Goal: Task Accomplishment & Management: Use online tool/utility

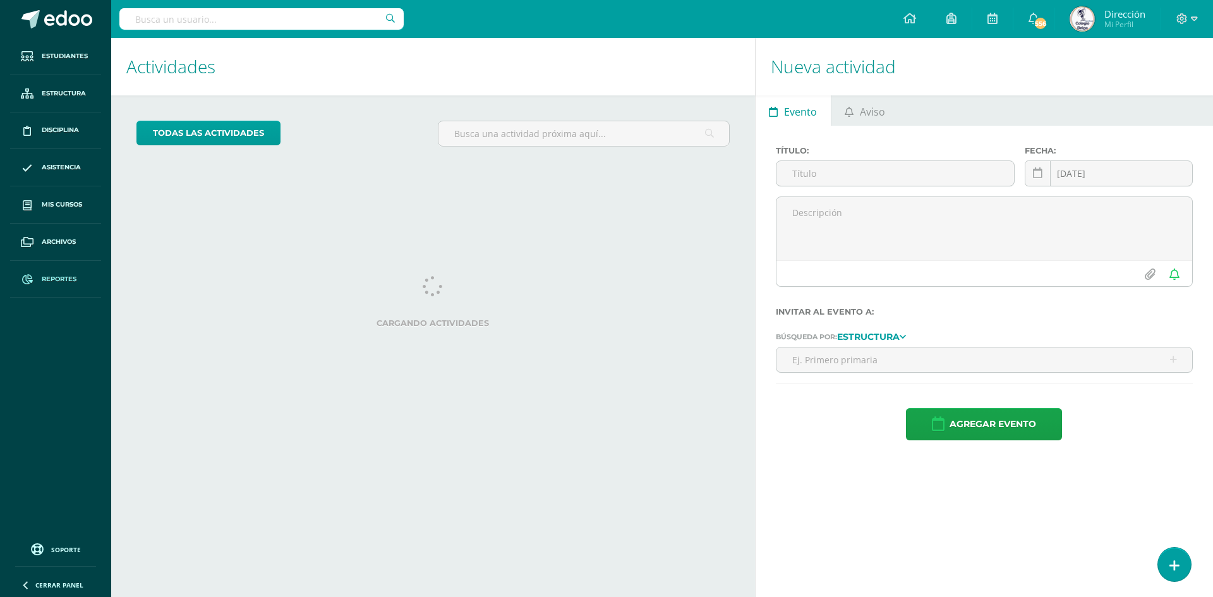
click at [39, 272] on span at bounding box center [27, 279] width 23 height 23
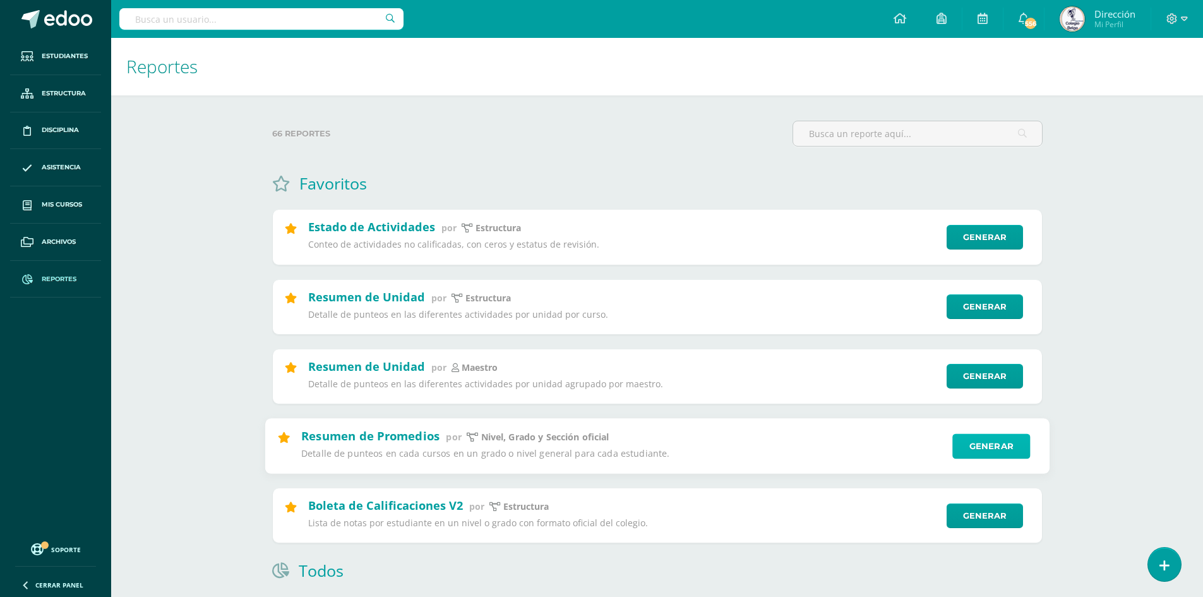
click at [1000, 444] on link "Generar" at bounding box center [992, 445] width 78 height 25
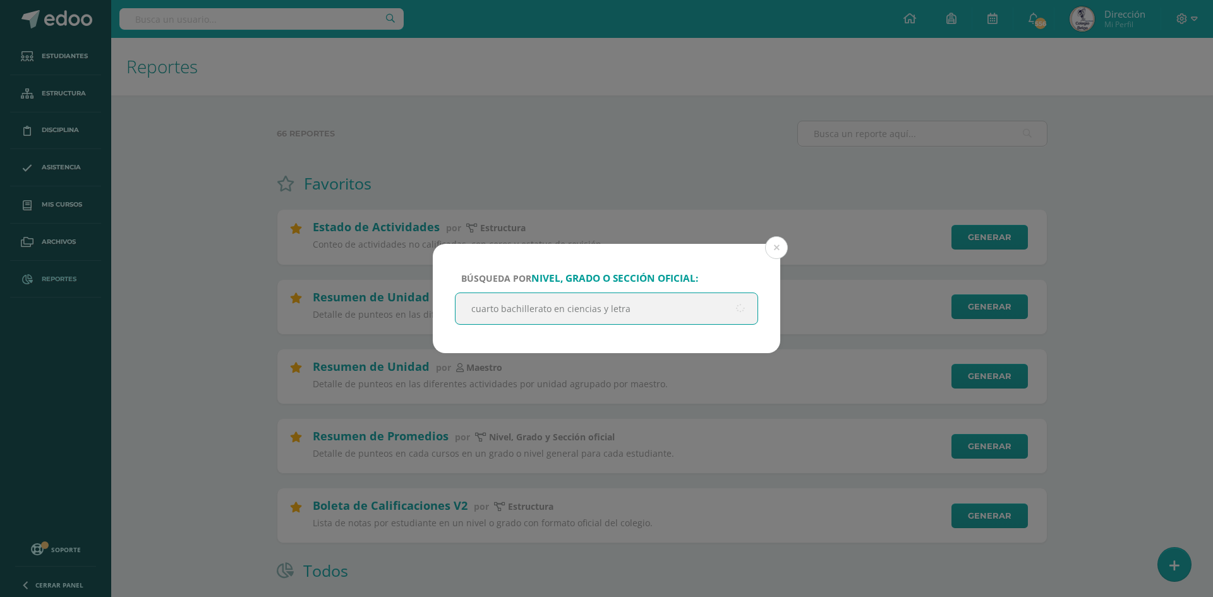
type input "cuarto bachillerato en ciencias y letras"
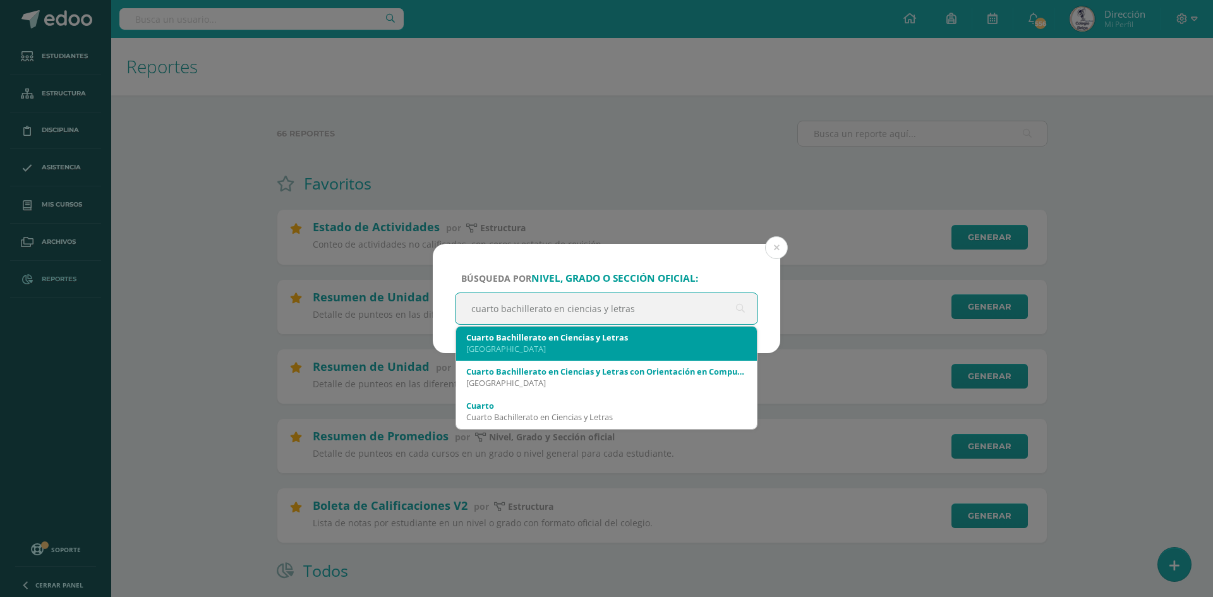
click at [552, 345] on div "[GEOGRAPHIC_DATA]" at bounding box center [606, 348] width 280 height 11
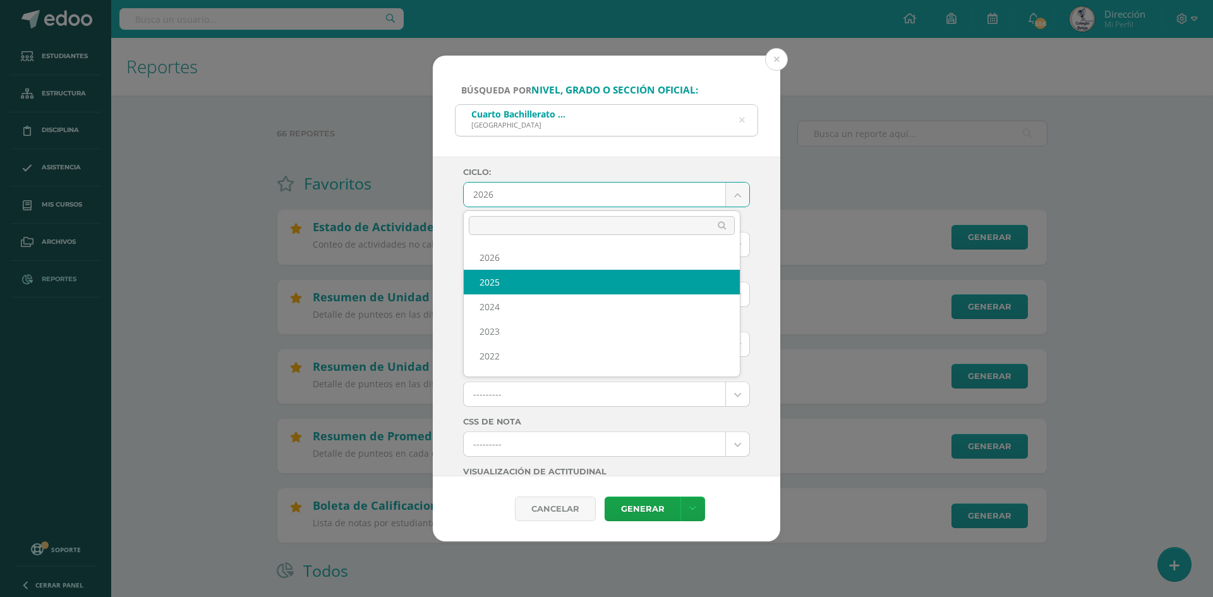
select select "6"
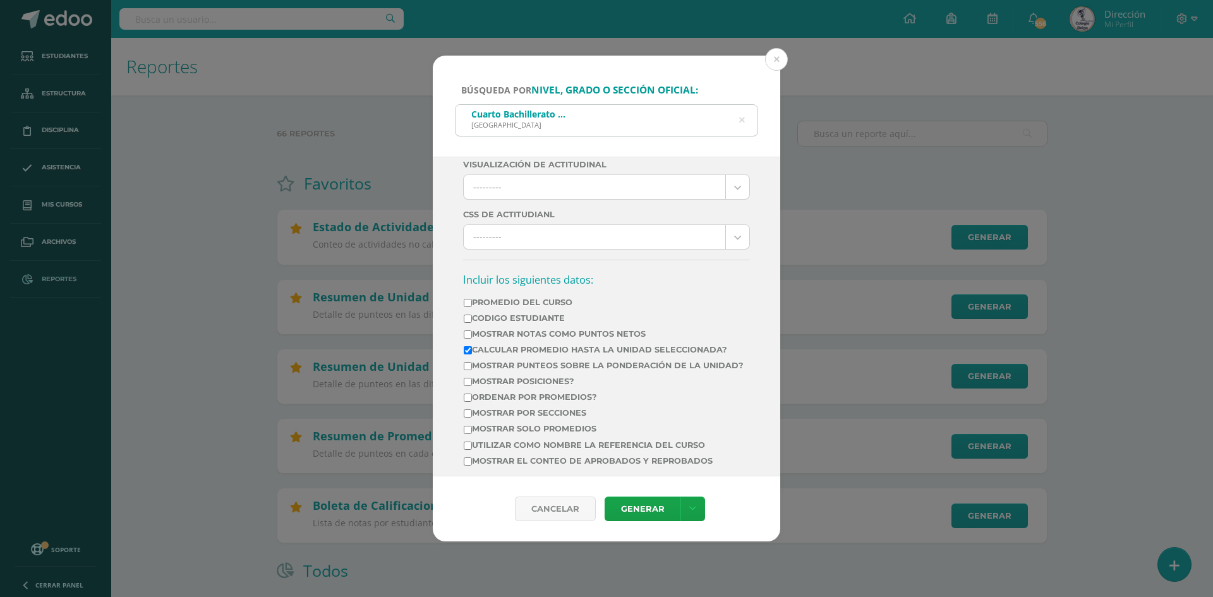
scroll to position [316, 0]
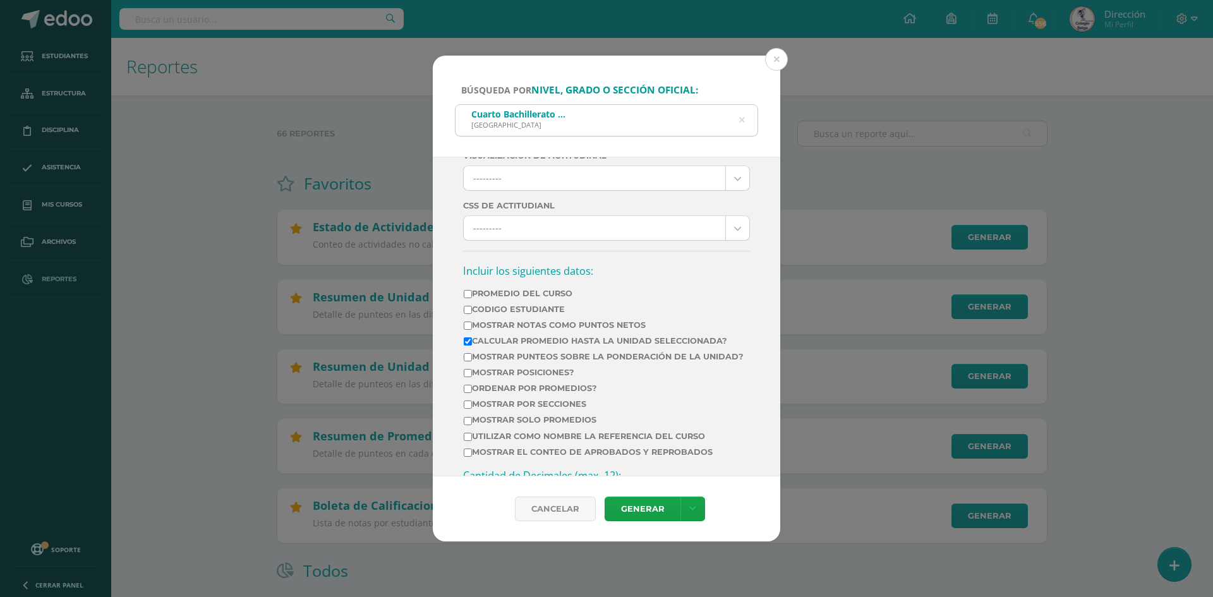
click at [471, 377] on label "Mostrar posiciones?" at bounding box center [604, 372] width 280 height 9
click at [471, 377] on input "Mostrar posiciones?" at bounding box center [468, 373] width 8 height 8
checkbox input "true"
click at [471, 335] on td "Mostrar Notas Como Puntos Netos" at bounding box center [603, 328] width 281 height 16
click at [468, 339] on input "Calcular promedio hasta la unidad seleccionada?" at bounding box center [468, 341] width 8 height 8
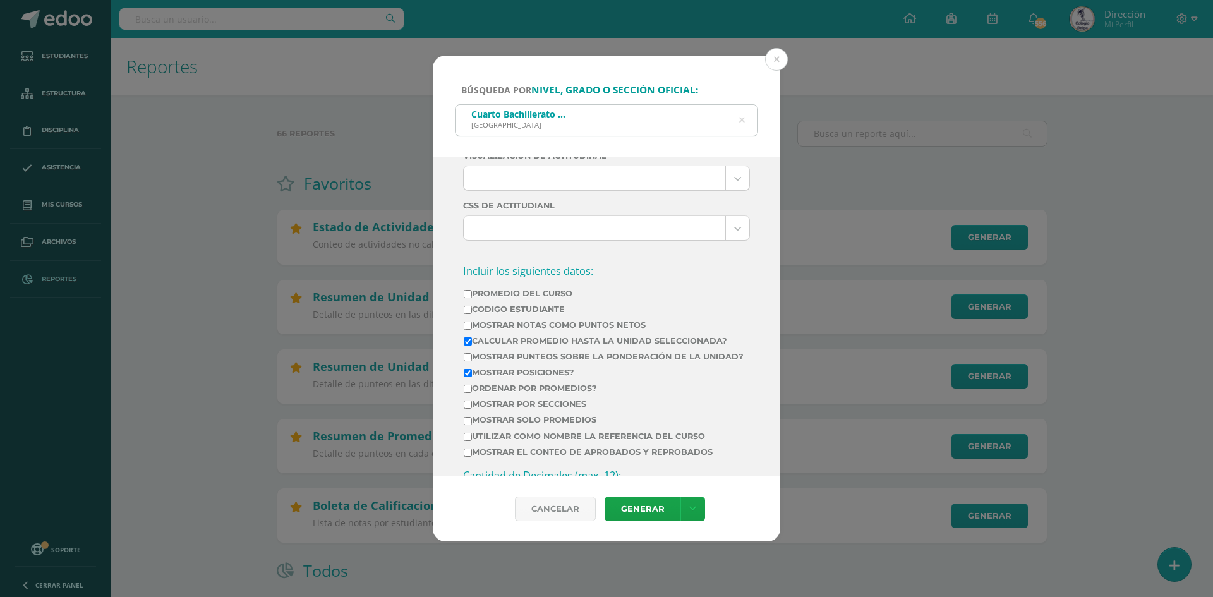
checkbox input "false"
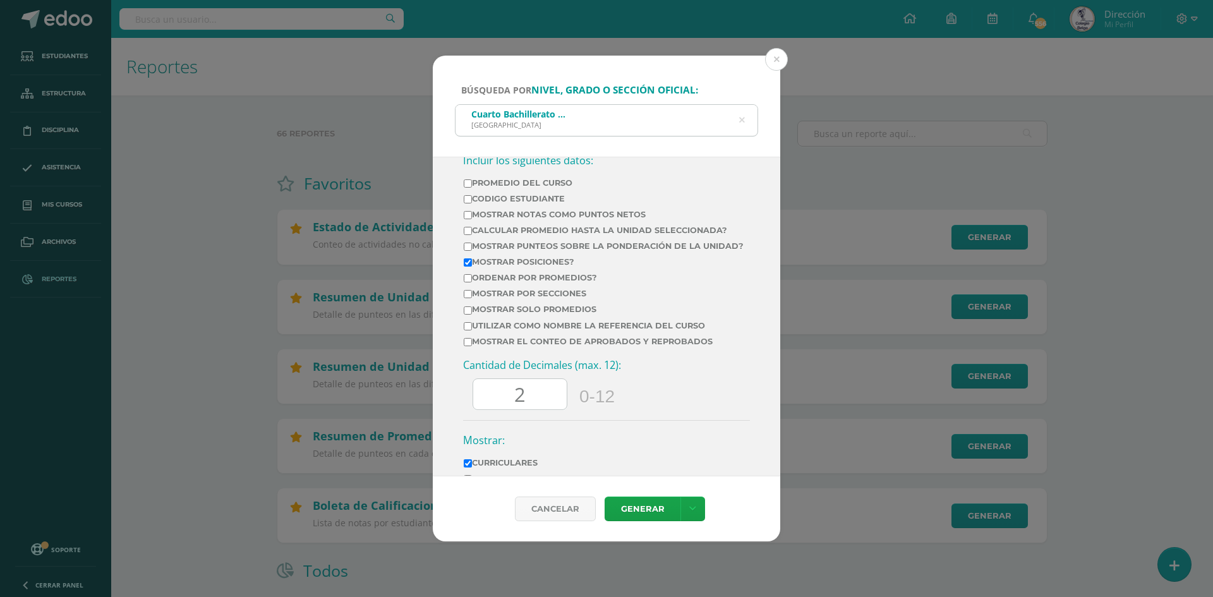
scroll to position [525, 0]
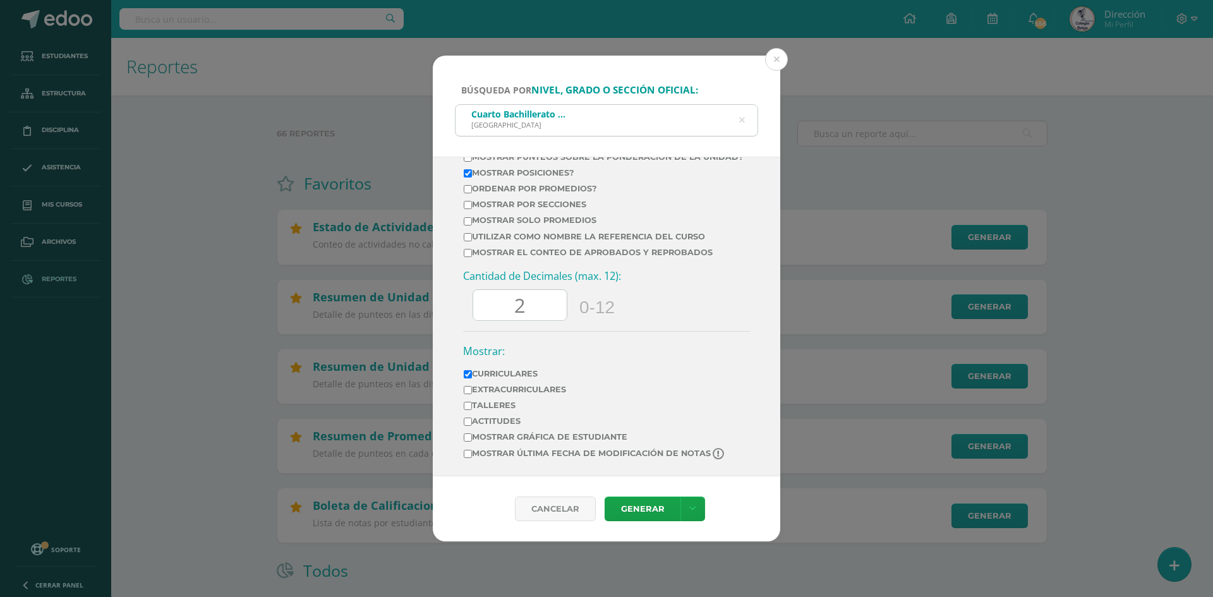
drag, startPoint x: 521, startPoint y: 303, endPoint x: 495, endPoint y: 308, distance: 26.3
click at [497, 306] on input "2" at bounding box center [519, 305] width 93 height 31
type input "0"
click at [634, 506] on link "Generar" at bounding box center [643, 509] width 76 height 25
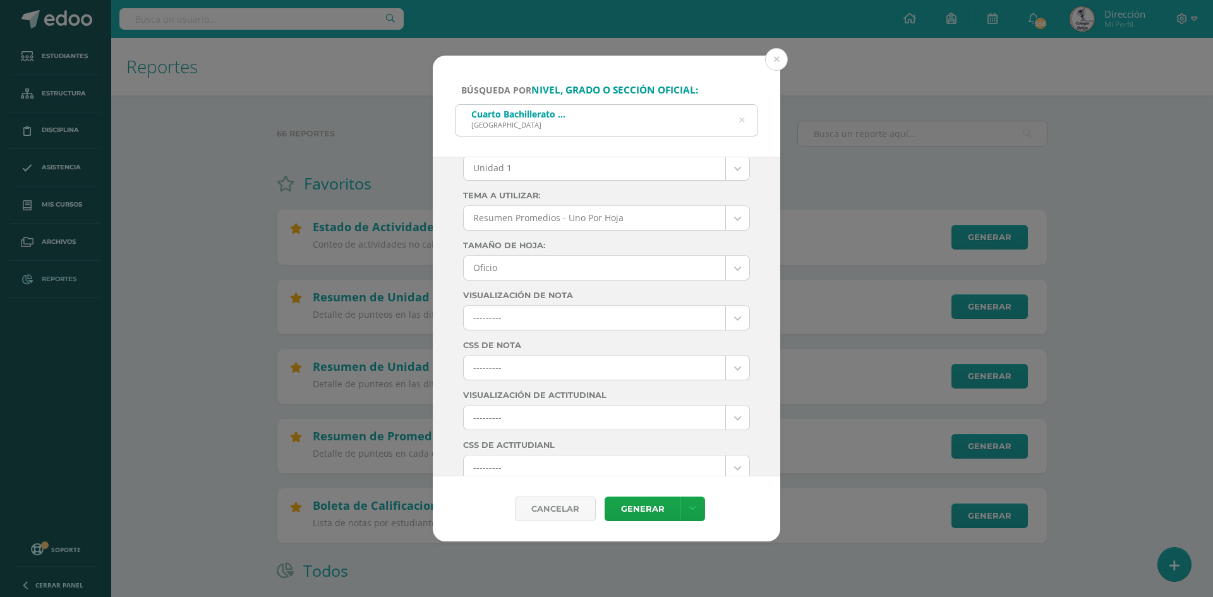
scroll to position [0, 0]
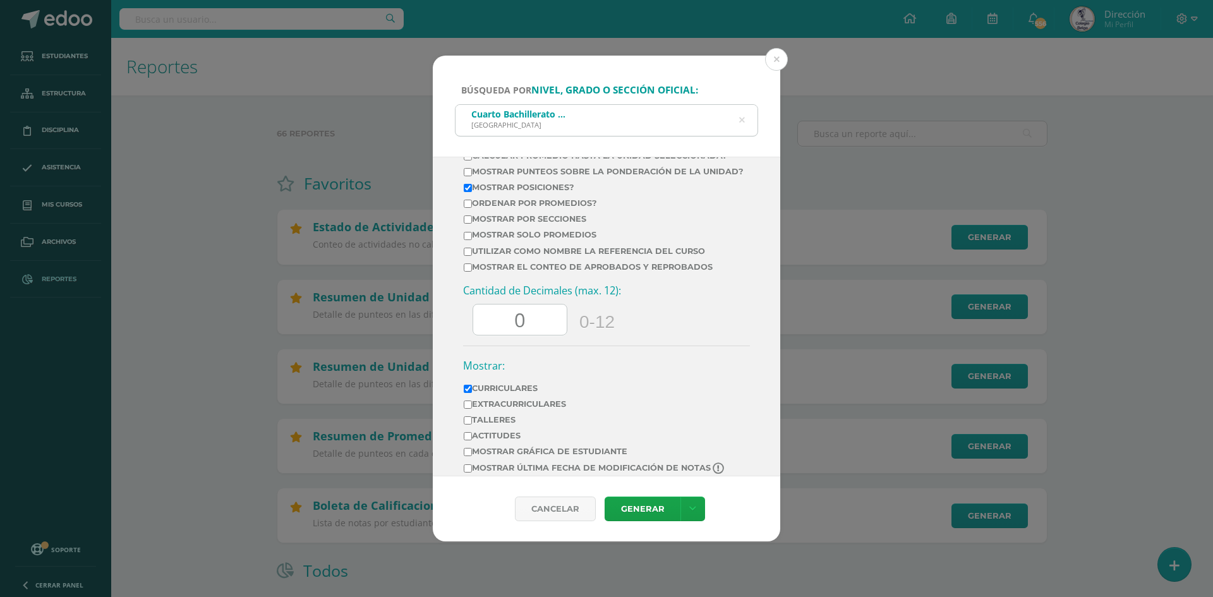
scroll to position [525, 0]
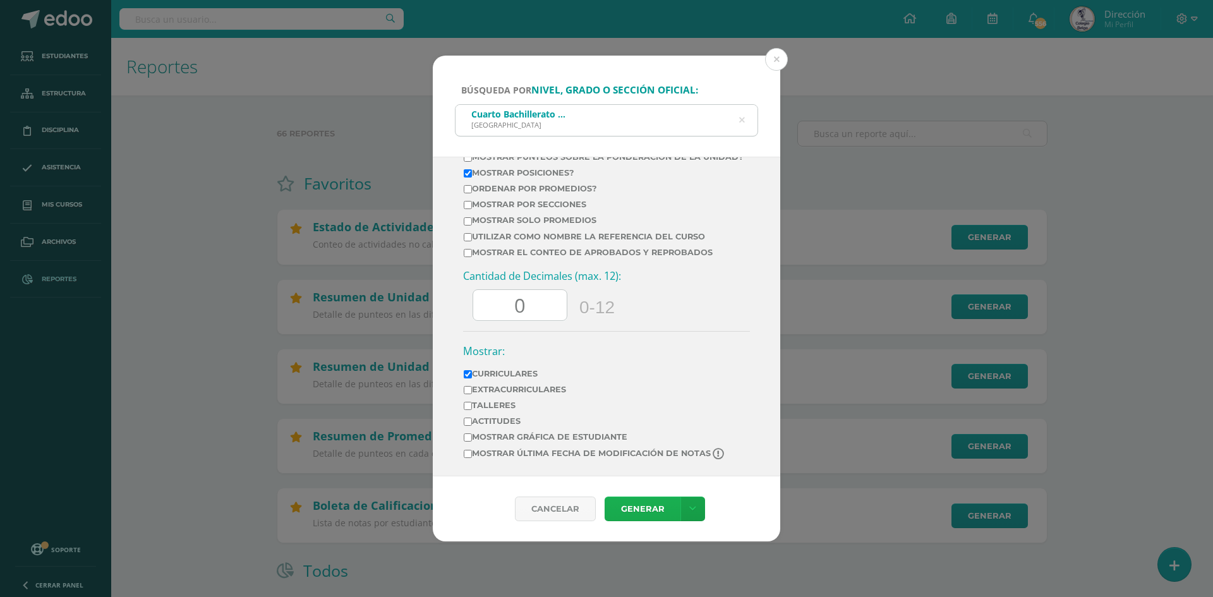
click at [645, 509] on link "Generar" at bounding box center [643, 509] width 76 height 25
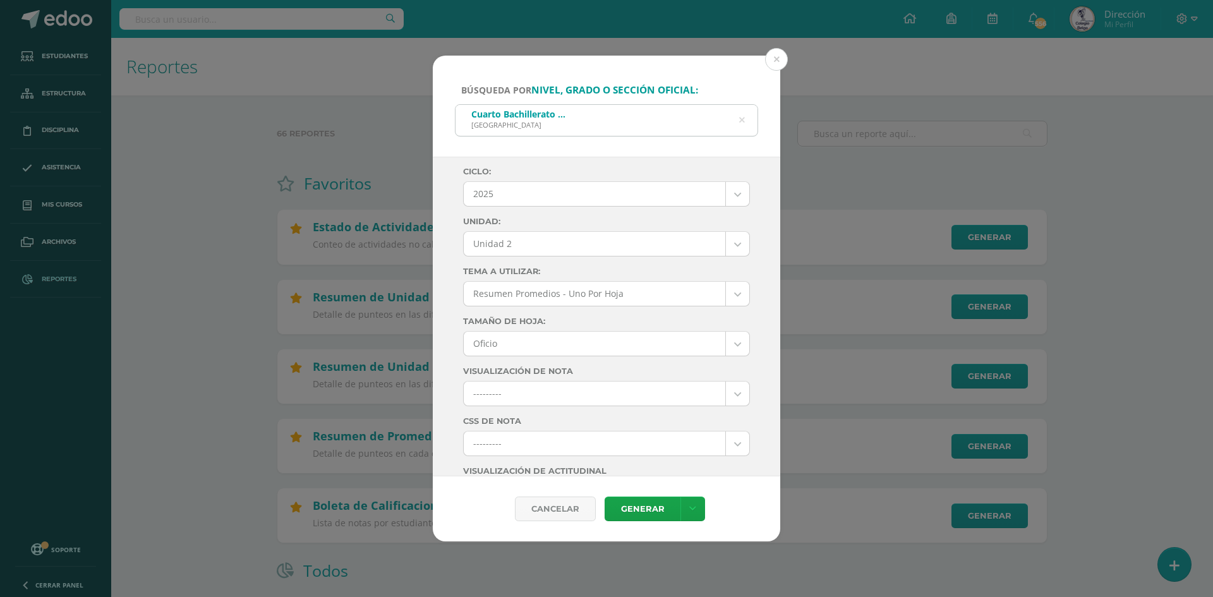
scroll to position [0, 0]
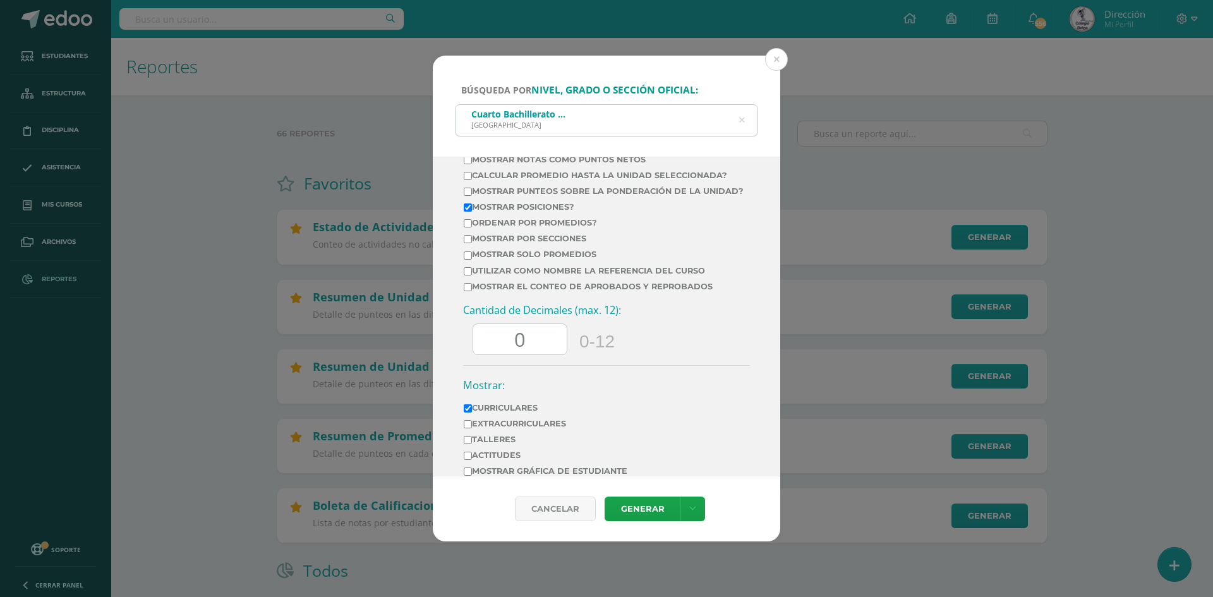
scroll to position [525, 0]
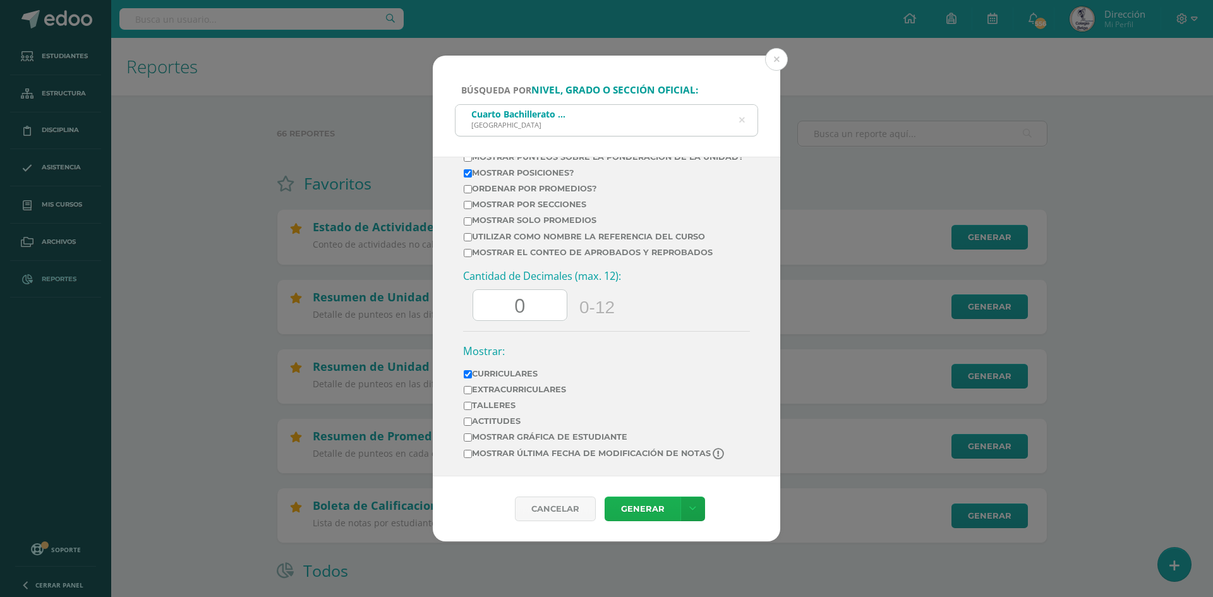
click at [630, 505] on link "Generar" at bounding box center [643, 509] width 76 height 25
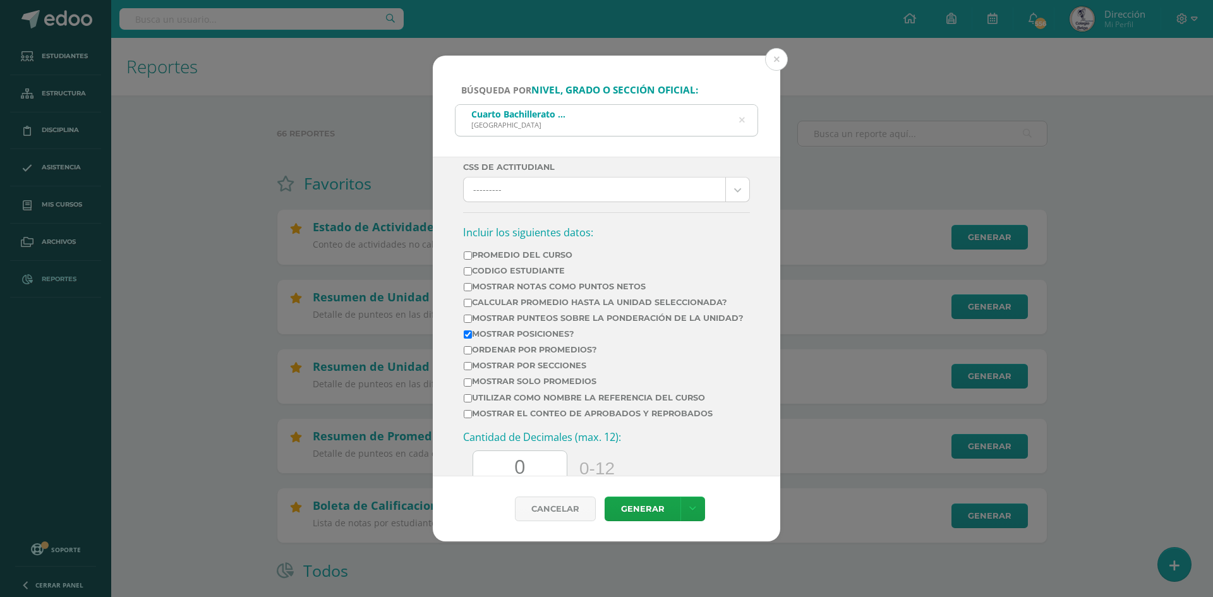
scroll to position [20, 0]
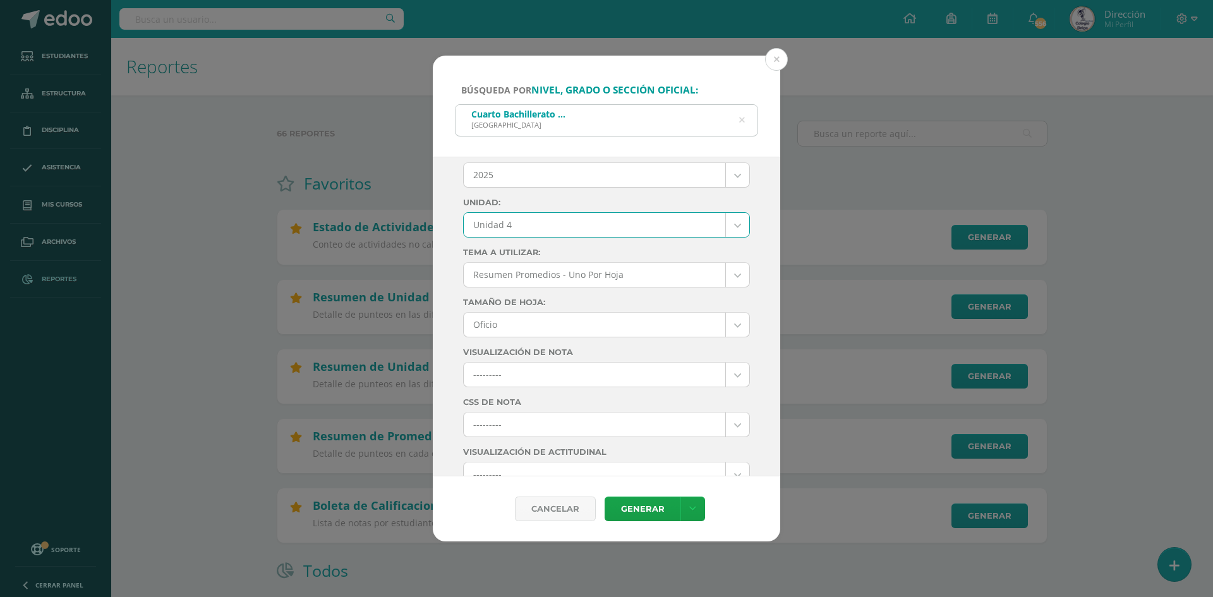
select select "Unidad 4"
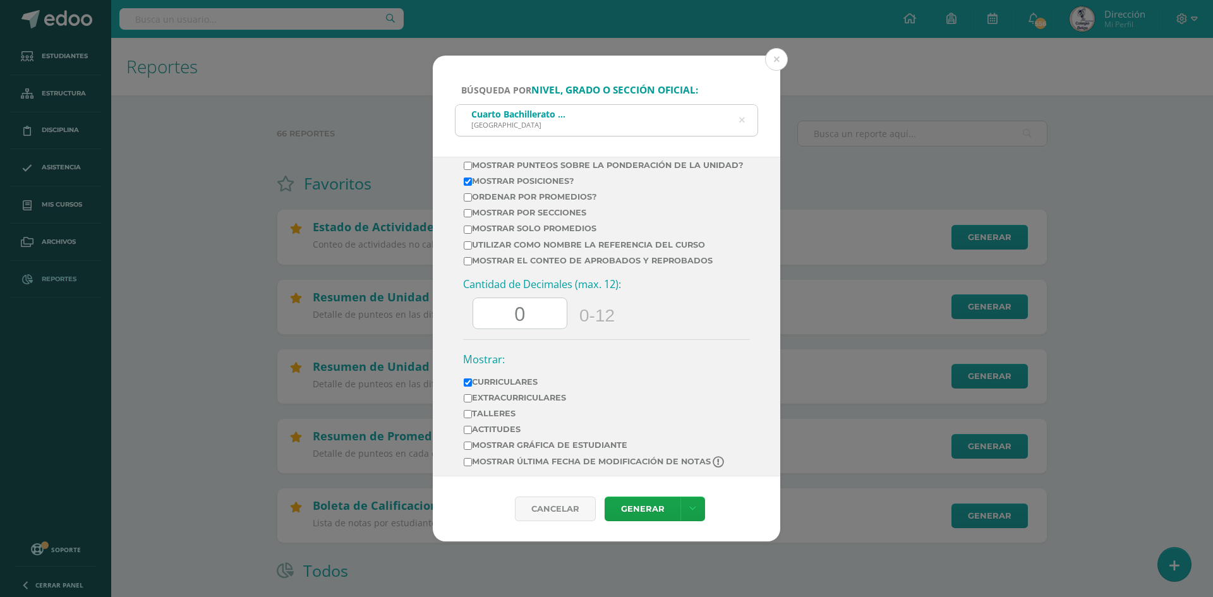
scroll to position [525, 0]
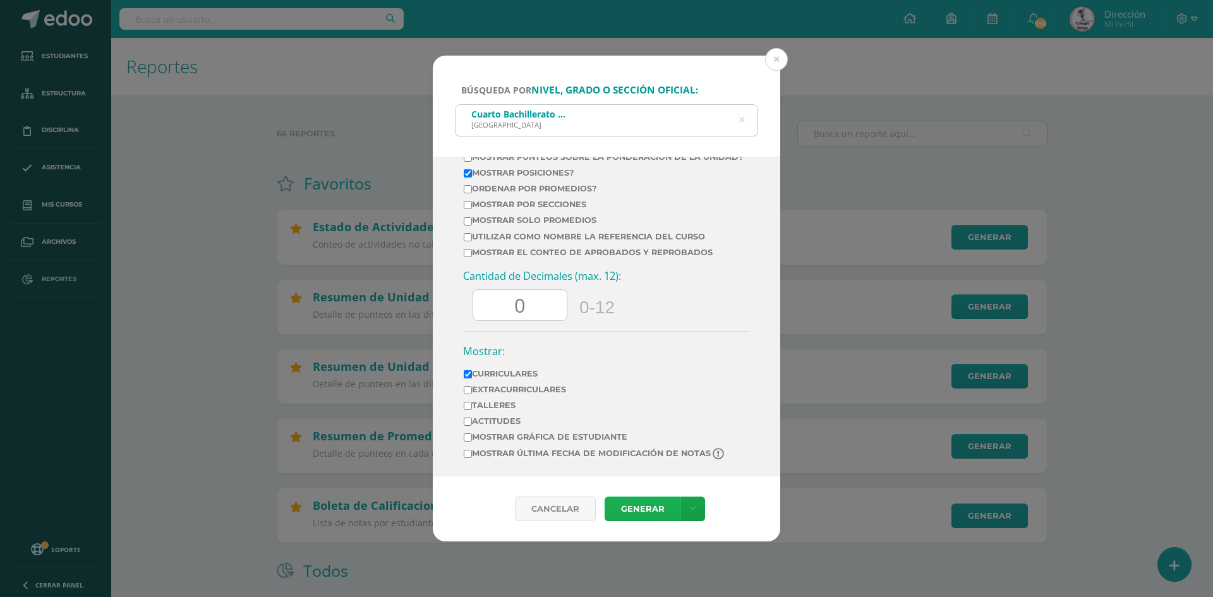
click at [636, 503] on link "Generar" at bounding box center [643, 509] width 76 height 25
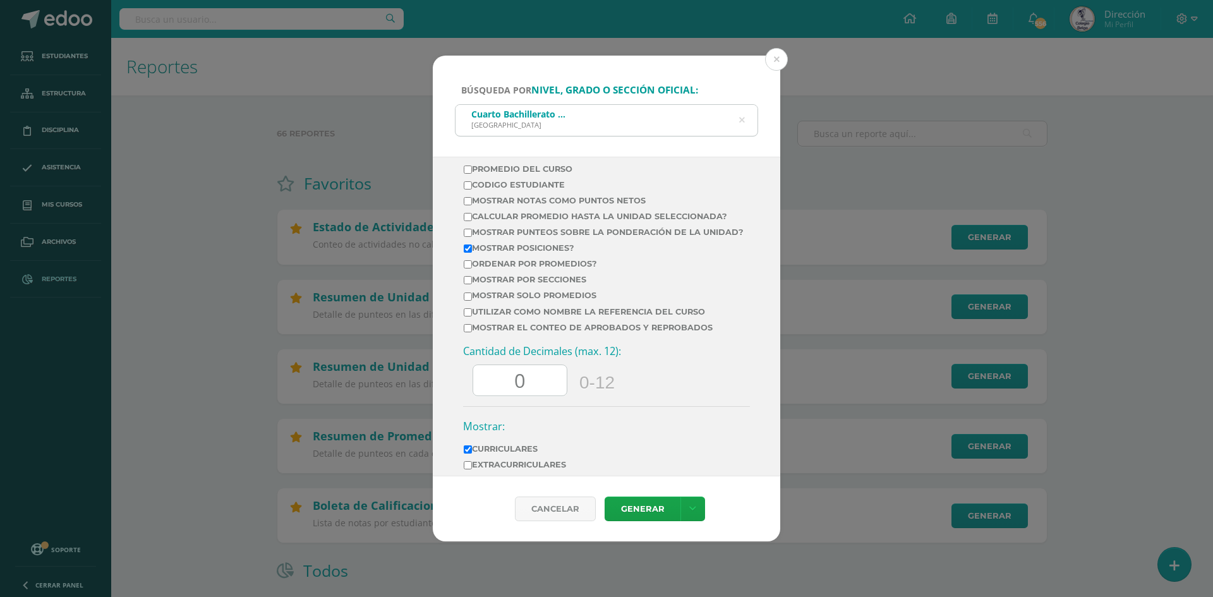
scroll to position [335, 0]
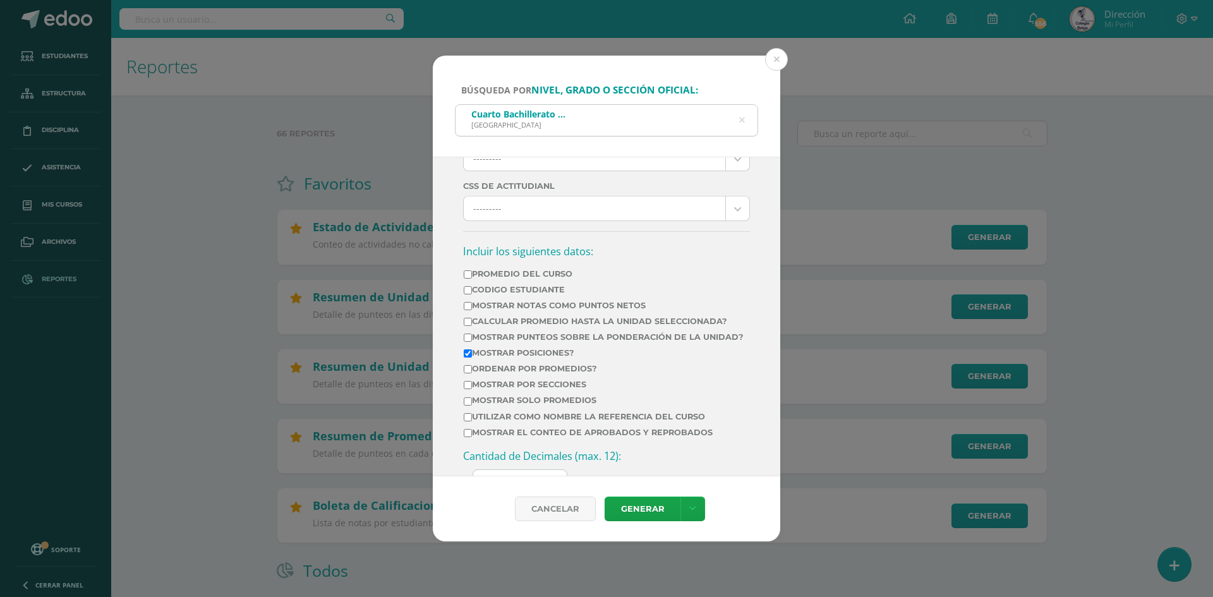
click at [486, 316] on td "Calcular promedio hasta la unidad seleccionada?" at bounding box center [603, 324] width 281 height 16
click at [480, 320] on label "Calcular promedio hasta la unidad seleccionada?" at bounding box center [604, 320] width 280 height 9
click at [472, 320] on input "Calcular promedio hasta la unidad seleccionada?" at bounding box center [468, 322] width 8 height 8
checkbox input "true"
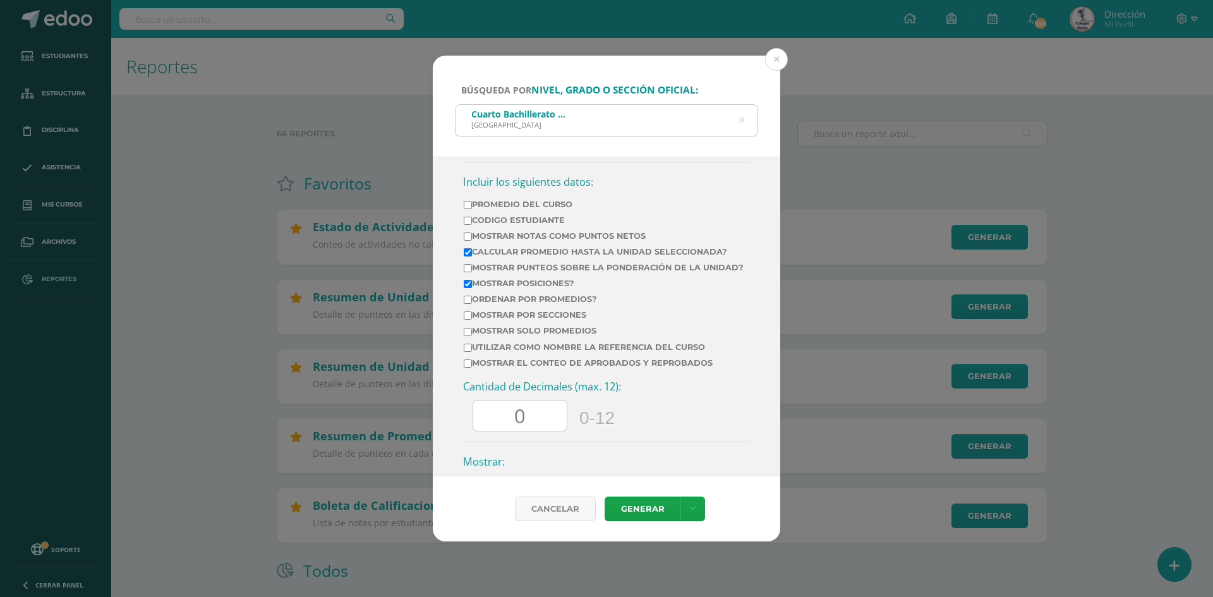
scroll to position [525, 0]
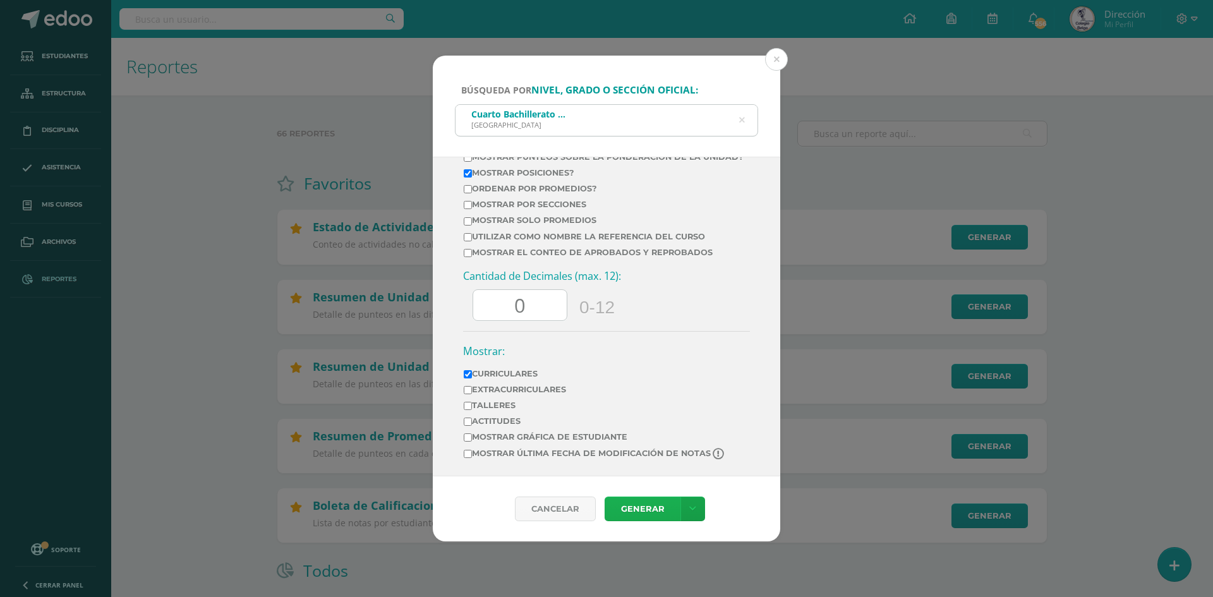
click at [630, 505] on link "Generar" at bounding box center [643, 509] width 76 height 25
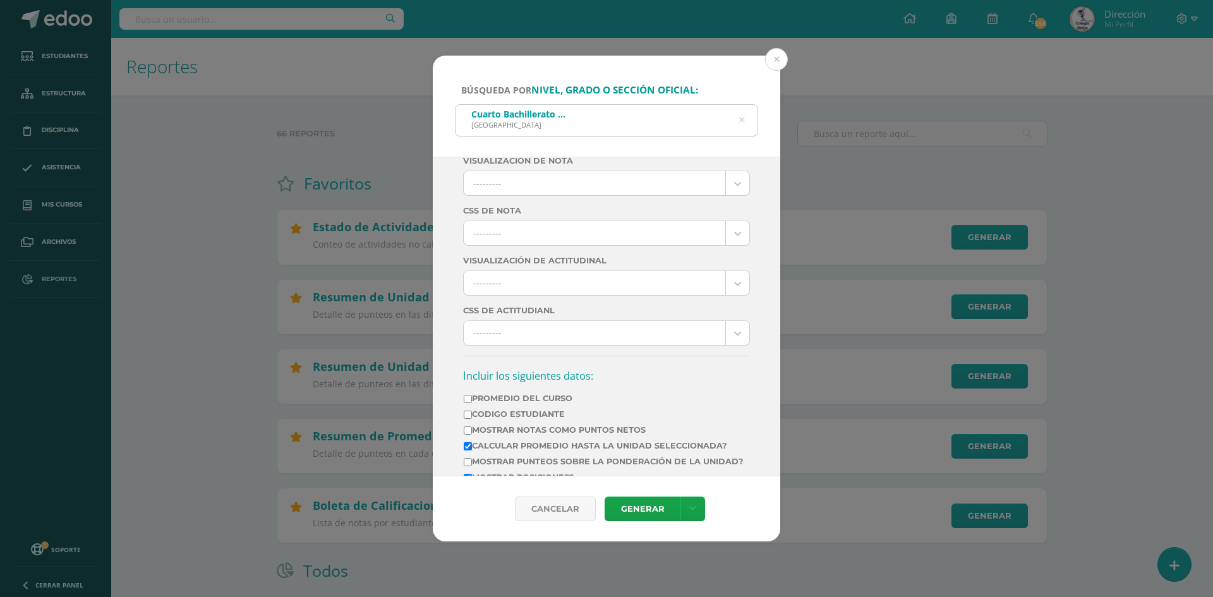
scroll to position [209, 0]
click at [739, 119] on icon at bounding box center [741, 120] width 27 height 27
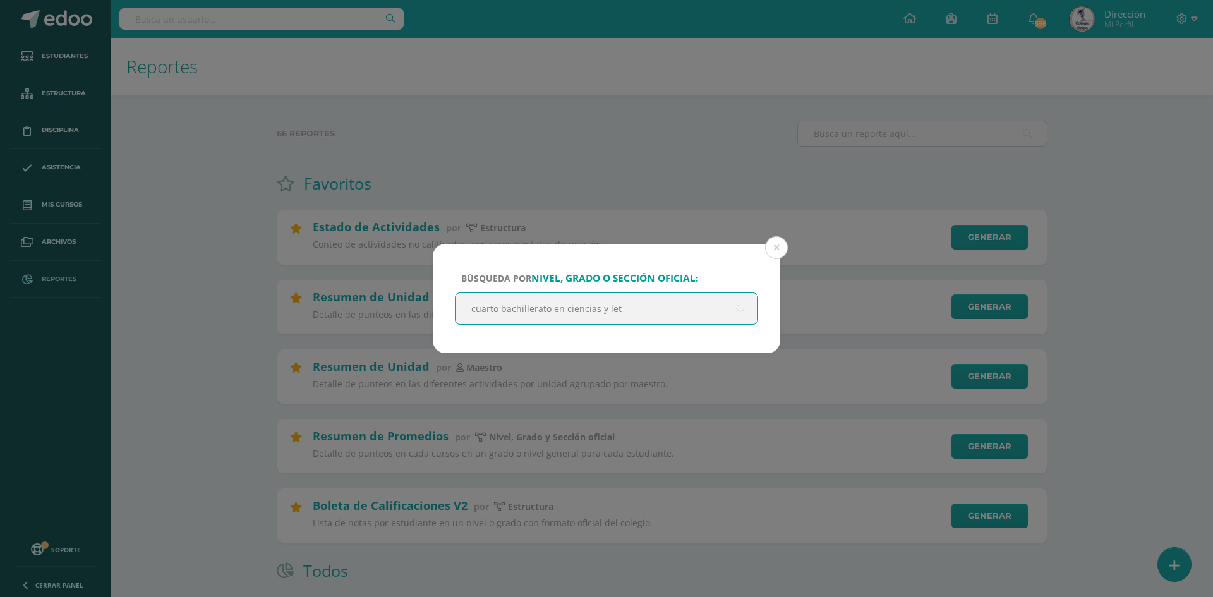
type input "cuarto bachillerato en ciencias y le"
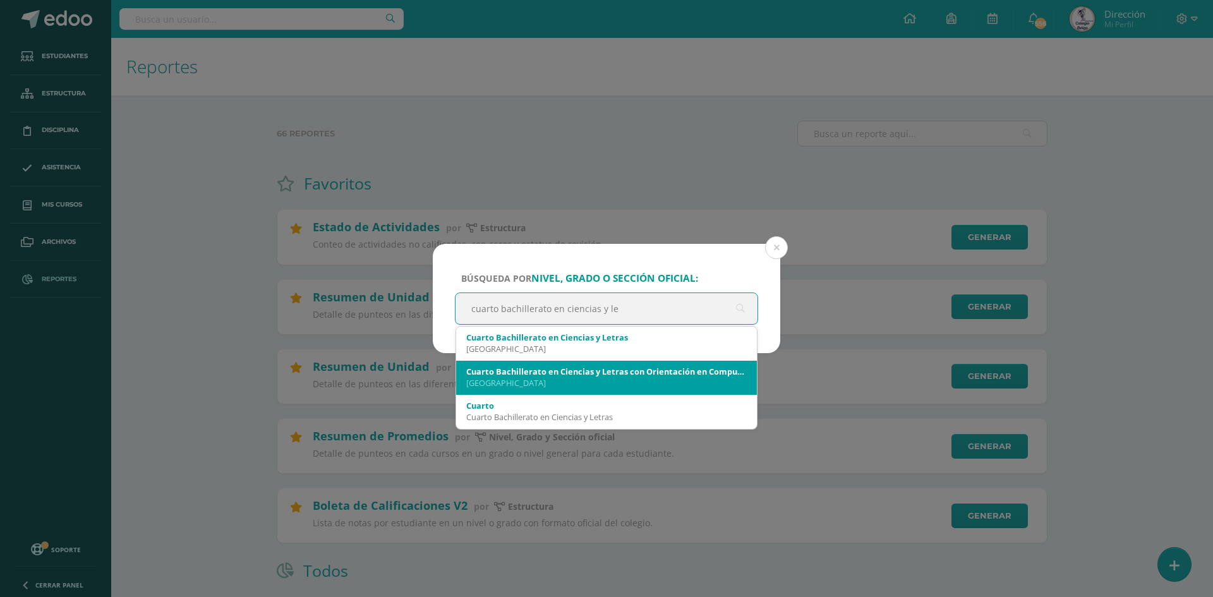
click at [579, 373] on div "Cuarto Bachillerato en Ciencias y Letras con Orientación en Computación" at bounding box center [606, 371] width 280 height 11
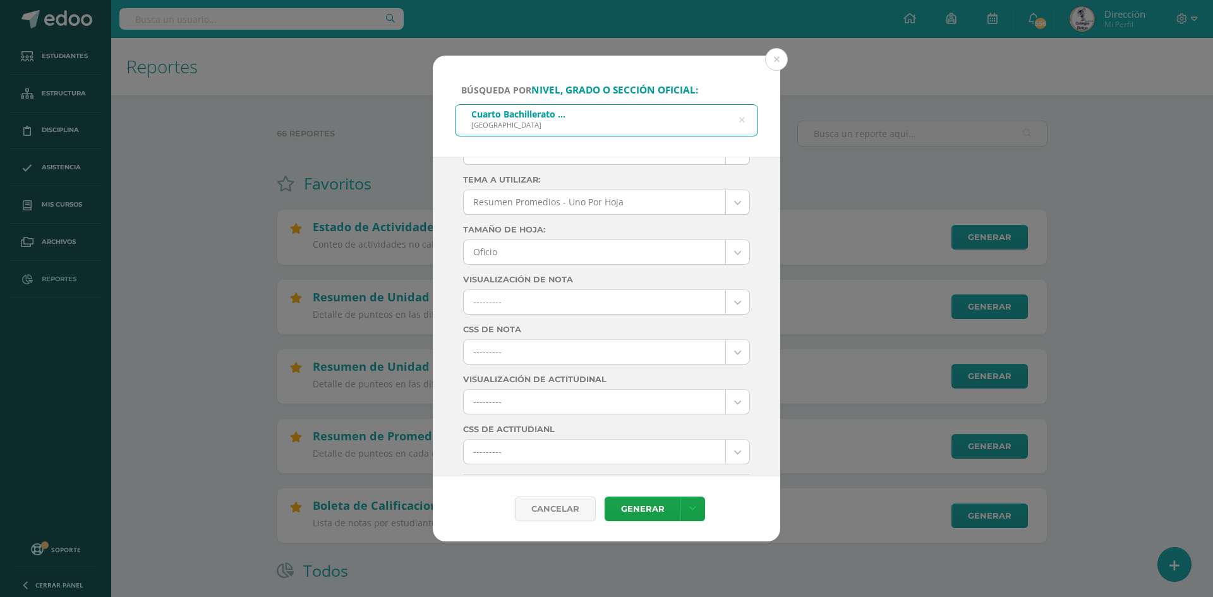
scroll to position [0, 0]
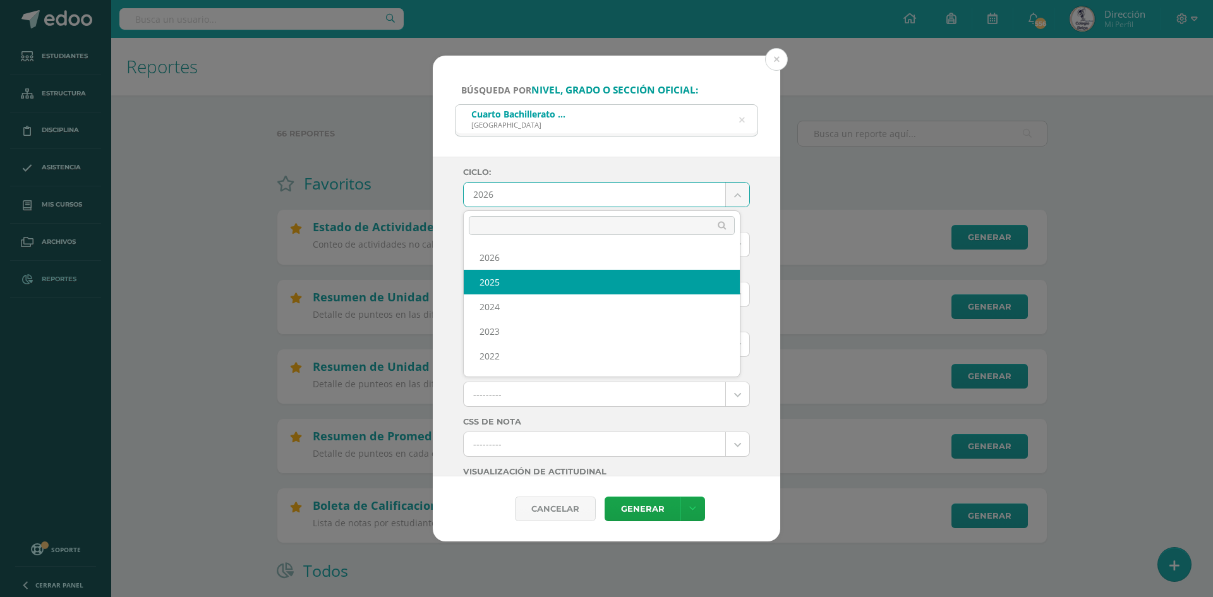
select select "6"
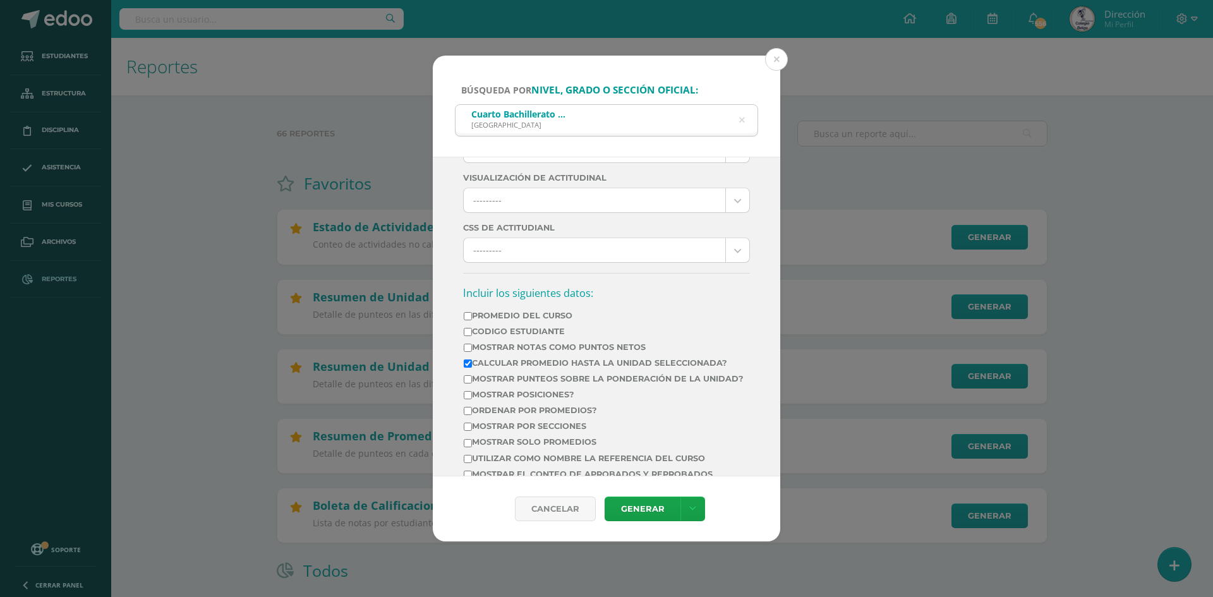
scroll to position [316, 0]
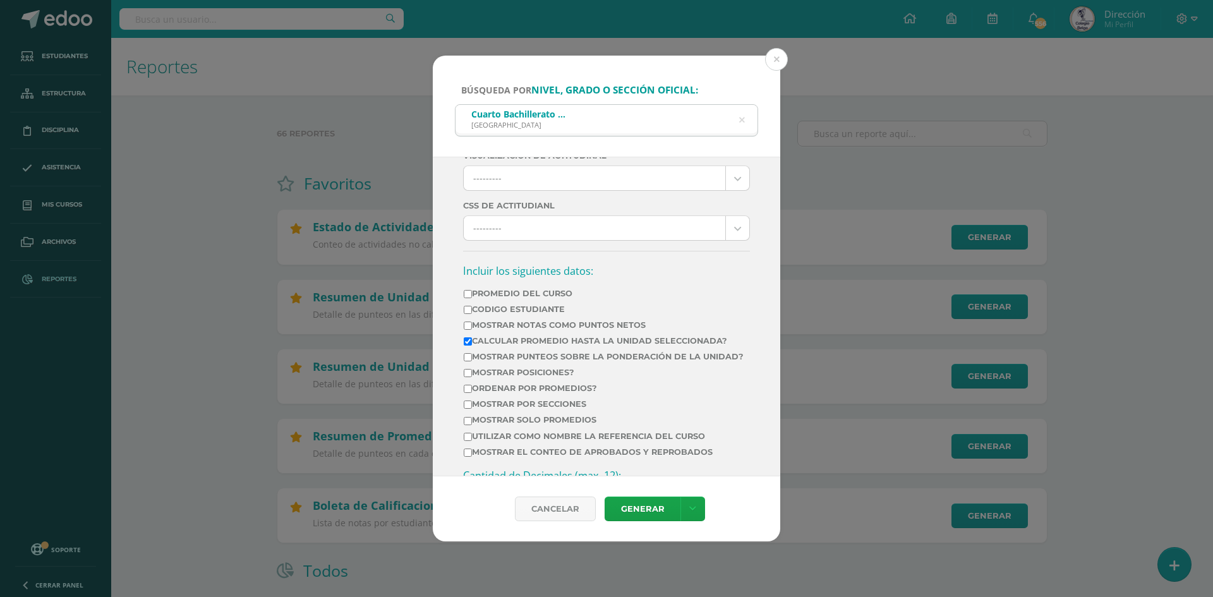
click at [479, 337] on label "Calcular promedio hasta la unidad seleccionada?" at bounding box center [604, 340] width 280 height 9
click at [472, 337] on input "Calcular promedio hasta la unidad seleccionada?" at bounding box center [468, 341] width 8 height 8
checkbox input "false"
click at [475, 377] on label "Mostrar posiciones?" at bounding box center [604, 372] width 280 height 9
click at [472, 377] on input "Mostrar posiciones?" at bounding box center [468, 373] width 8 height 8
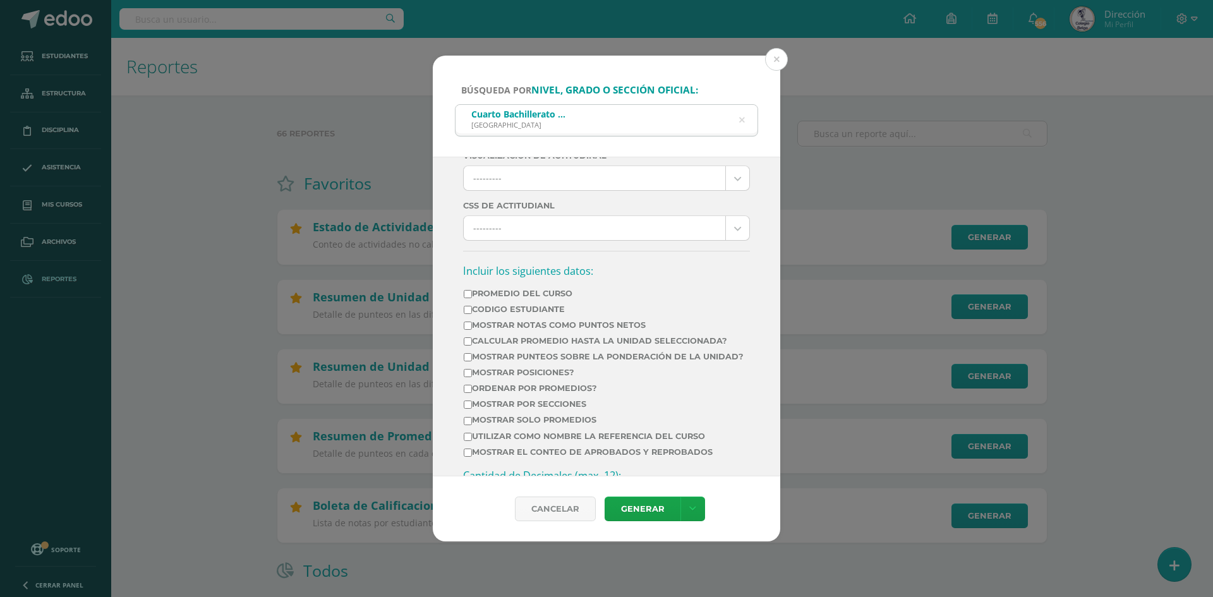
checkbox input "true"
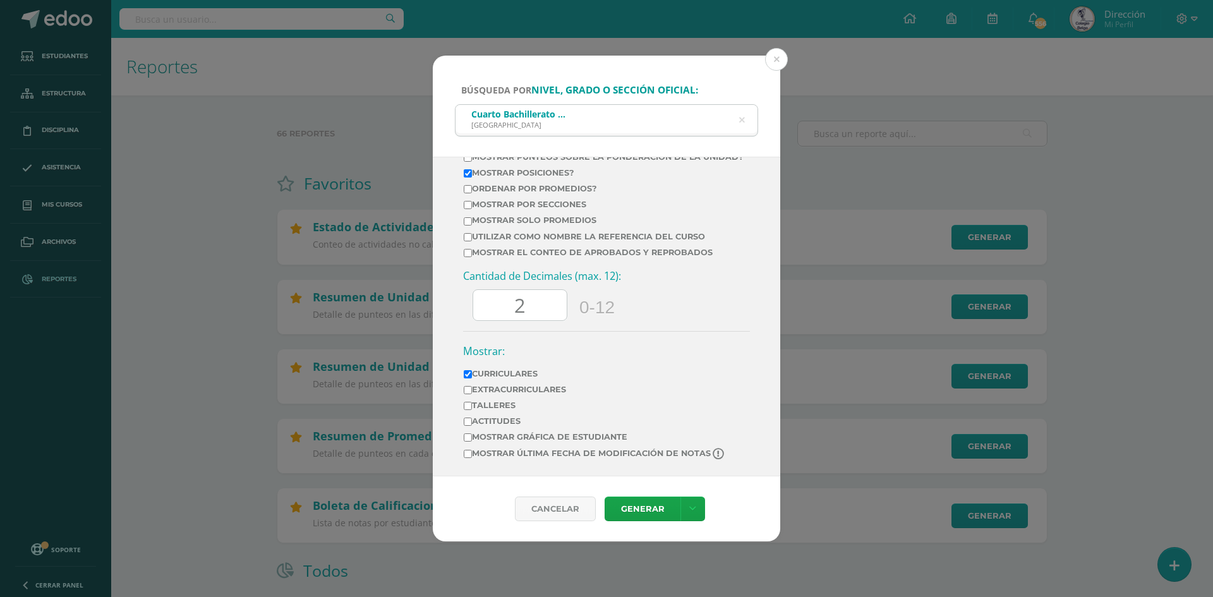
scroll to position [525, 0]
drag, startPoint x: 538, startPoint y: 303, endPoint x: 478, endPoint y: 317, distance: 61.1
click at [478, 317] on input "2" at bounding box center [519, 305] width 93 height 31
type input "0"
click at [633, 507] on link "Generar" at bounding box center [643, 509] width 76 height 25
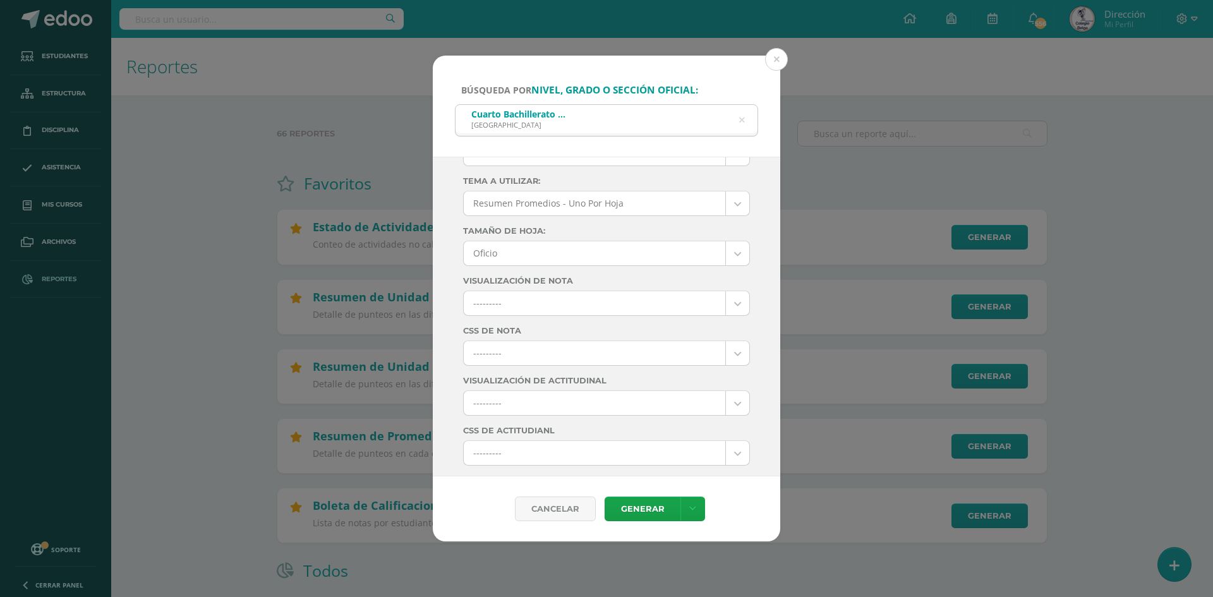
scroll to position [0, 0]
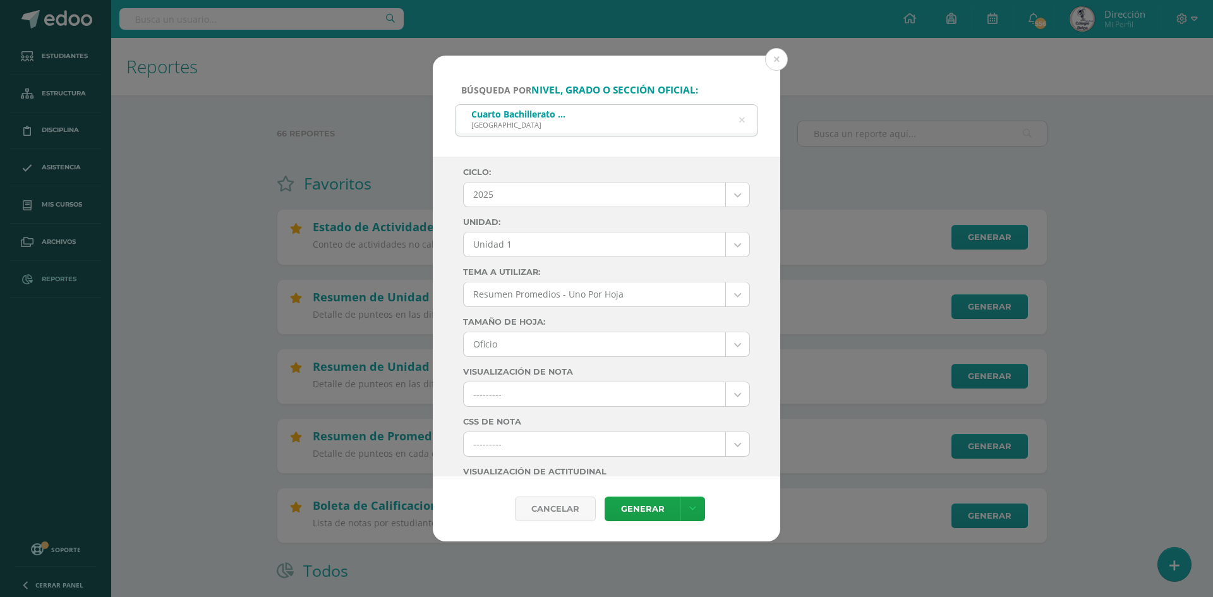
click at [622, 510] on link "Generar" at bounding box center [643, 509] width 76 height 25
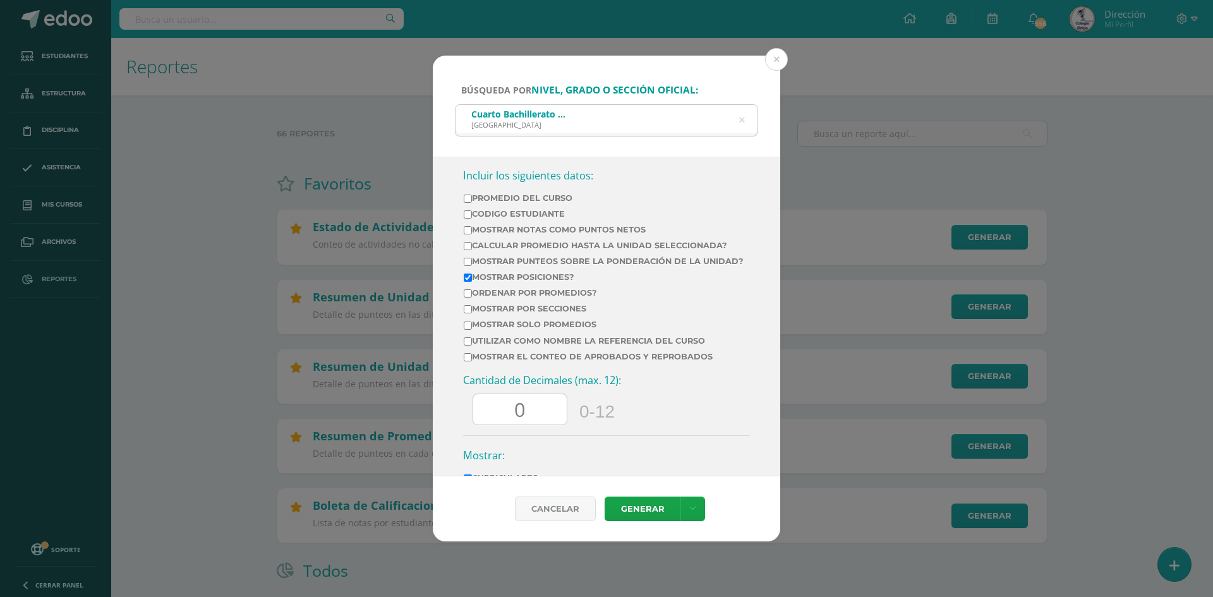
scroll to position [442, 0]
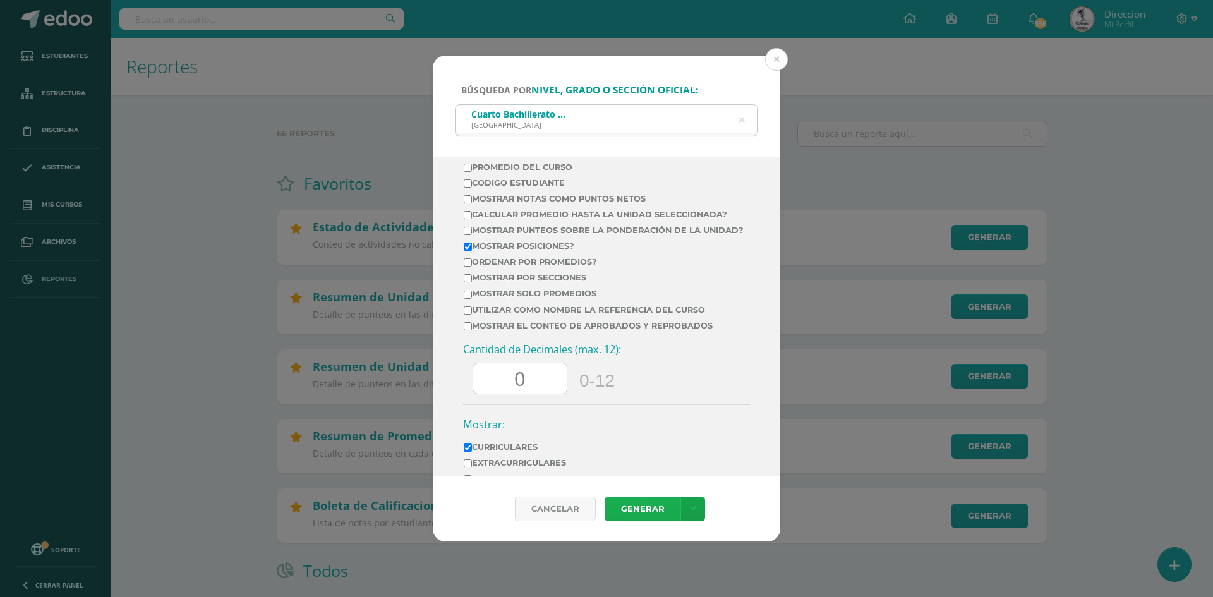
click at [632, 503] on link "Generar" at bounding box center [643, 509] width 76 height 25
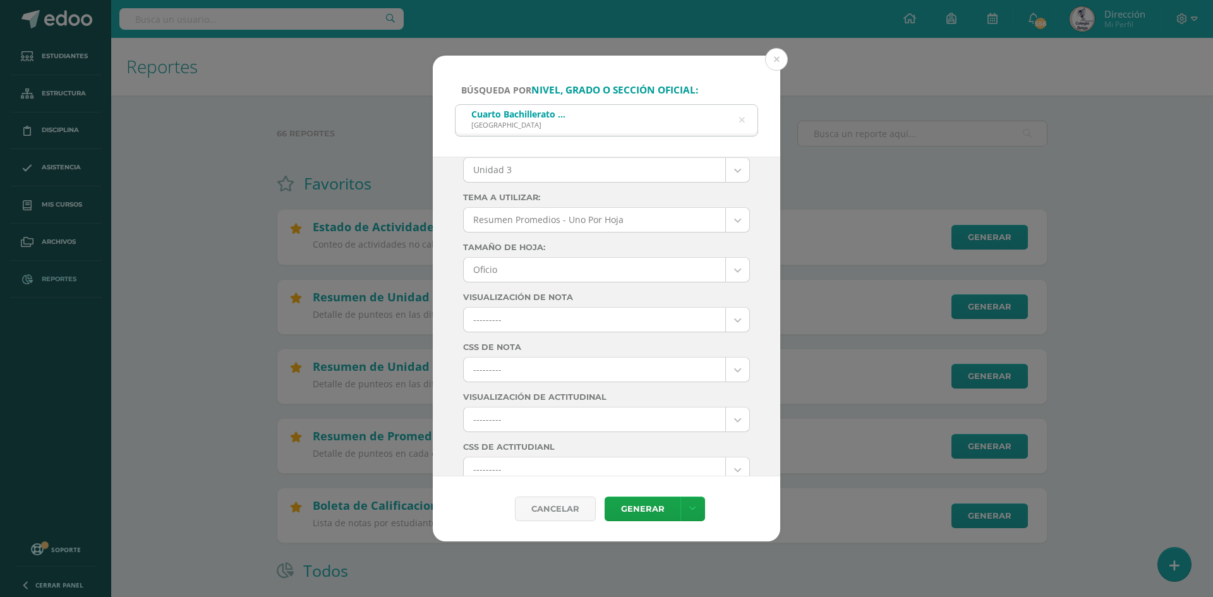
scroll to position [63, 0]
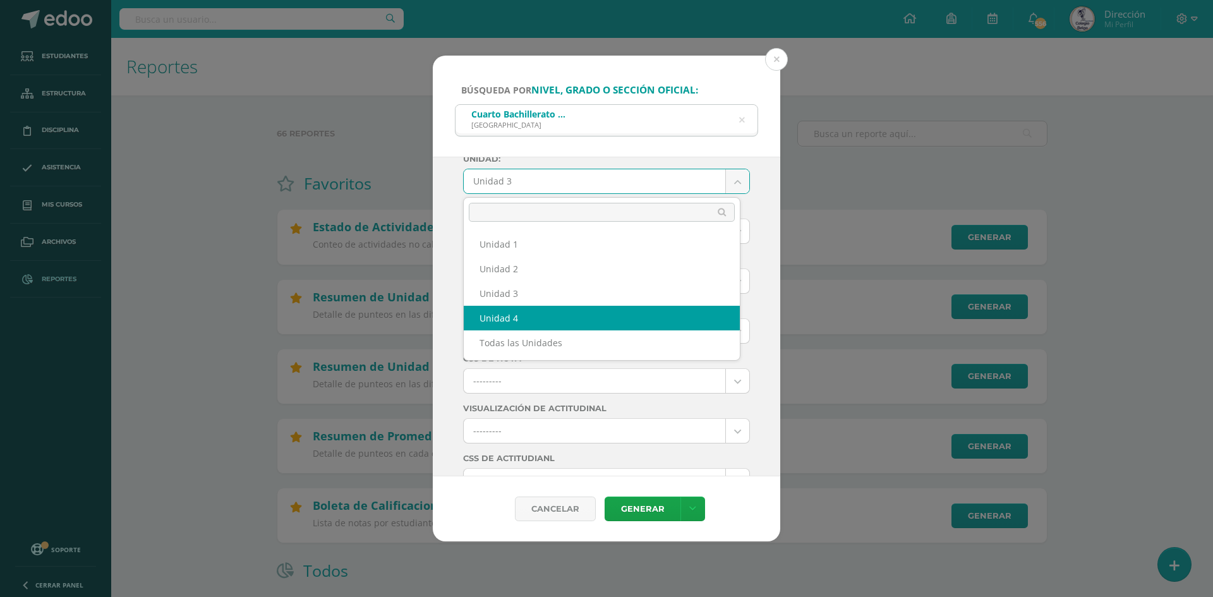
select select "Unidad 4"
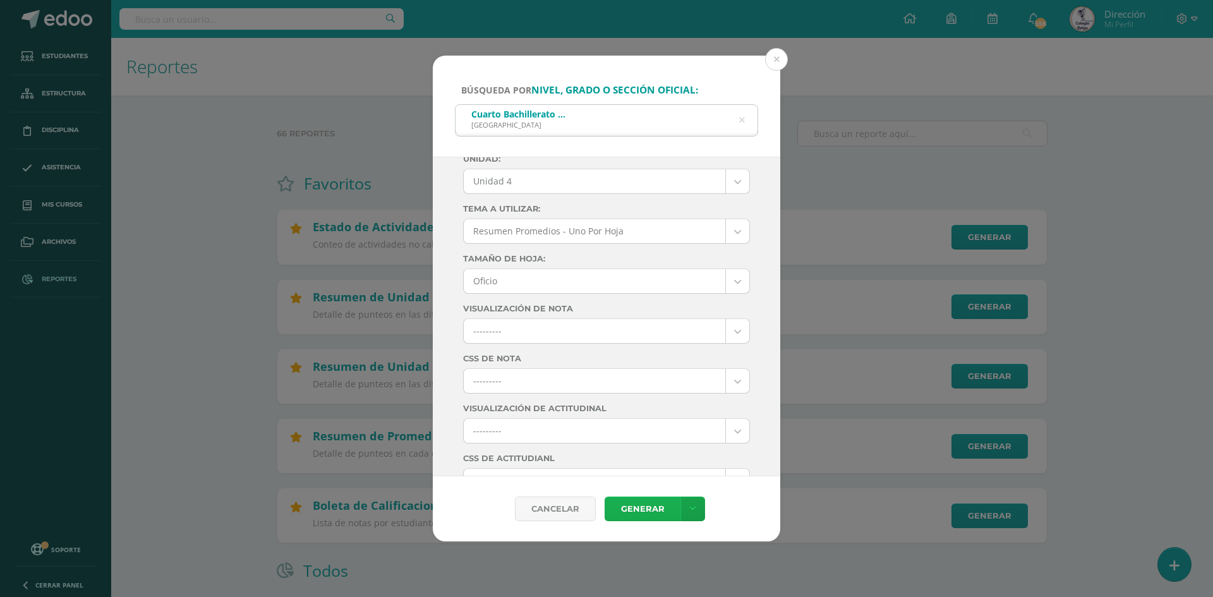
click at [634, 512] on link "Generar" at bounding box center [643, 509] width 76 height 25
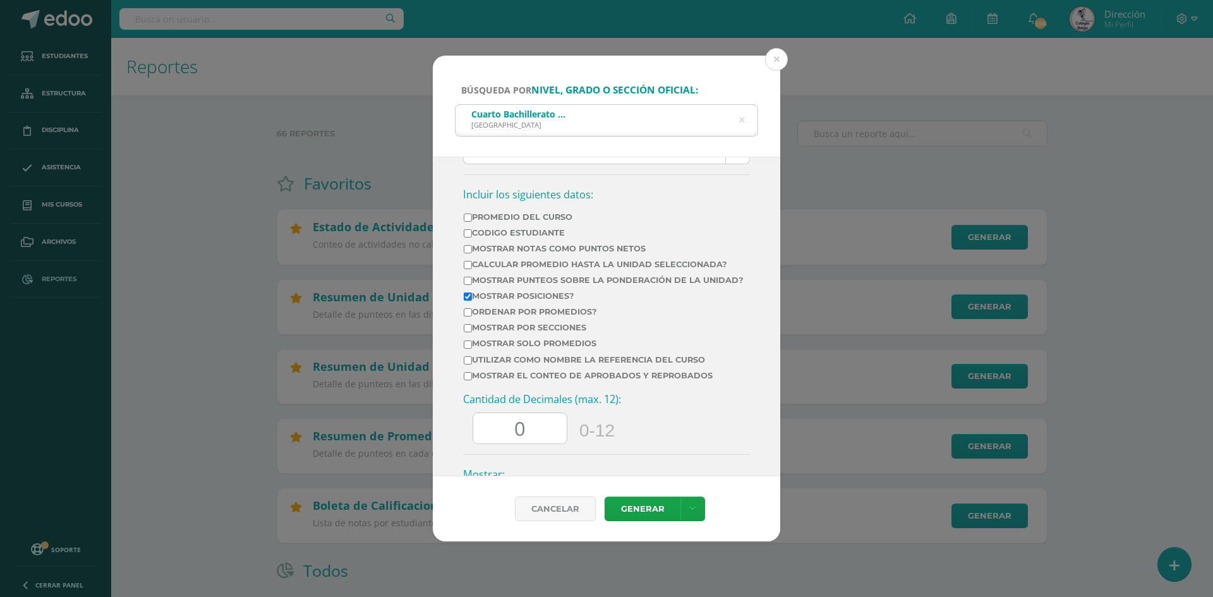
scroll to position [379, 0]
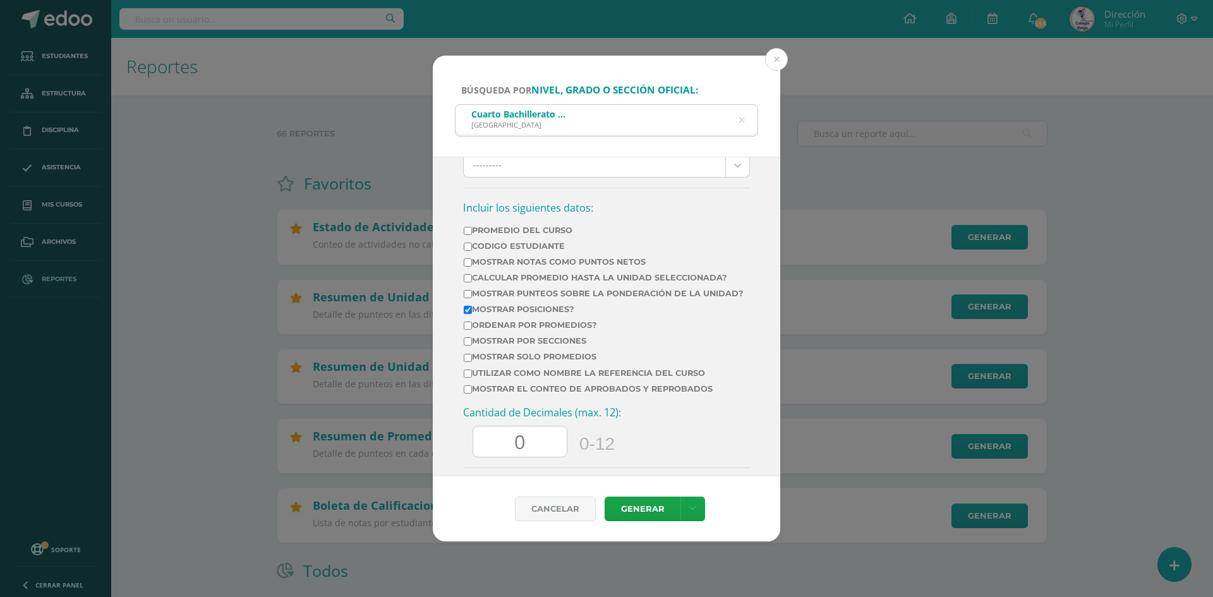
click at [478, 275] on label "Calcular promedio hasta la unidad seleccionada?" at bounding box center [604, 277] width 280 height 9
click at [472, 275] on input "Calcular promedio hasta la unidad seleccionada?" at bounding box center [468, 278] width 8 height 8
checkbox input "true"
click at [641, 509] on link "Generar" at bounding box center [643, 509] width 76 height 25
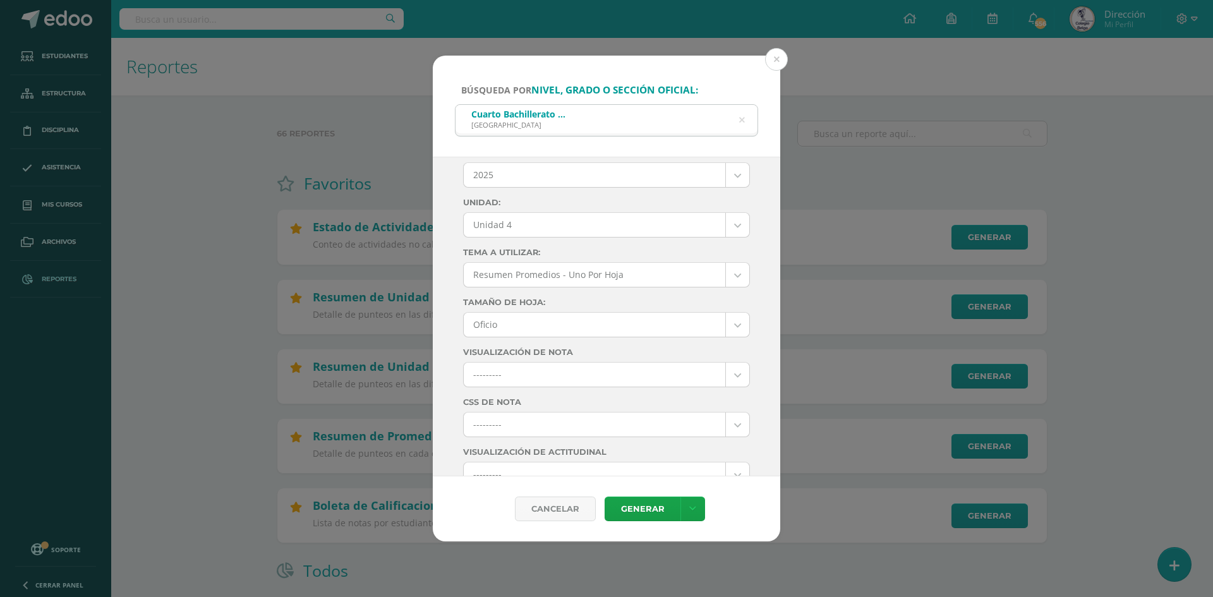
scroll to position [0, 0]
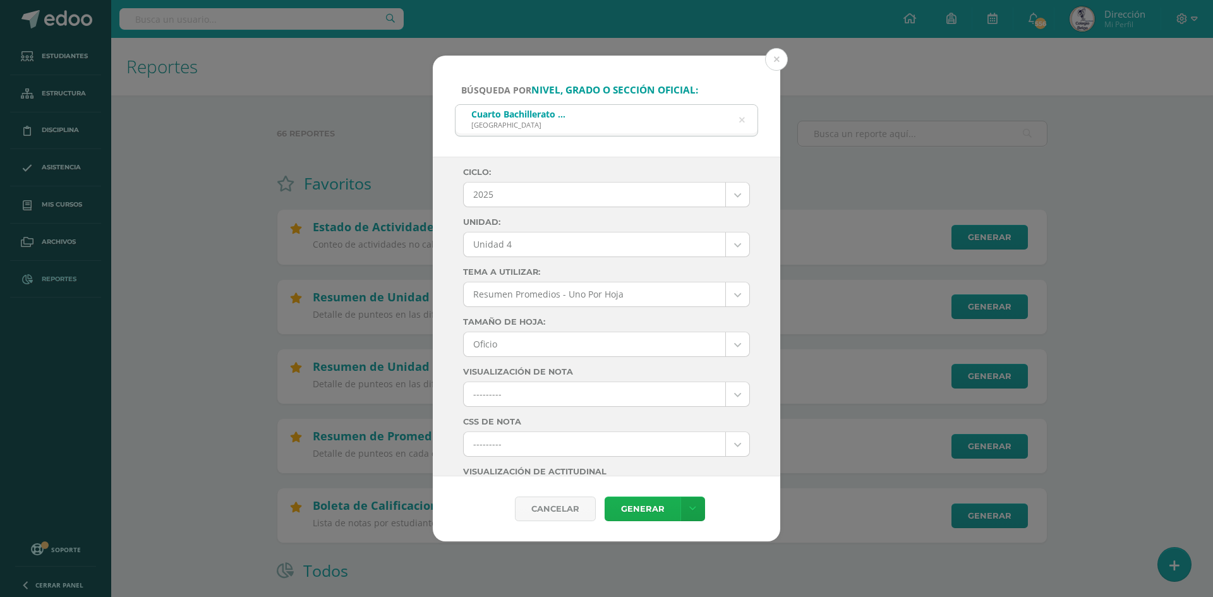
click at [641, 510] on link "Generar" at bounding box center [643, 509] width 76 height 25
